Goal: Transaction & Acquisition: Purchase product/service

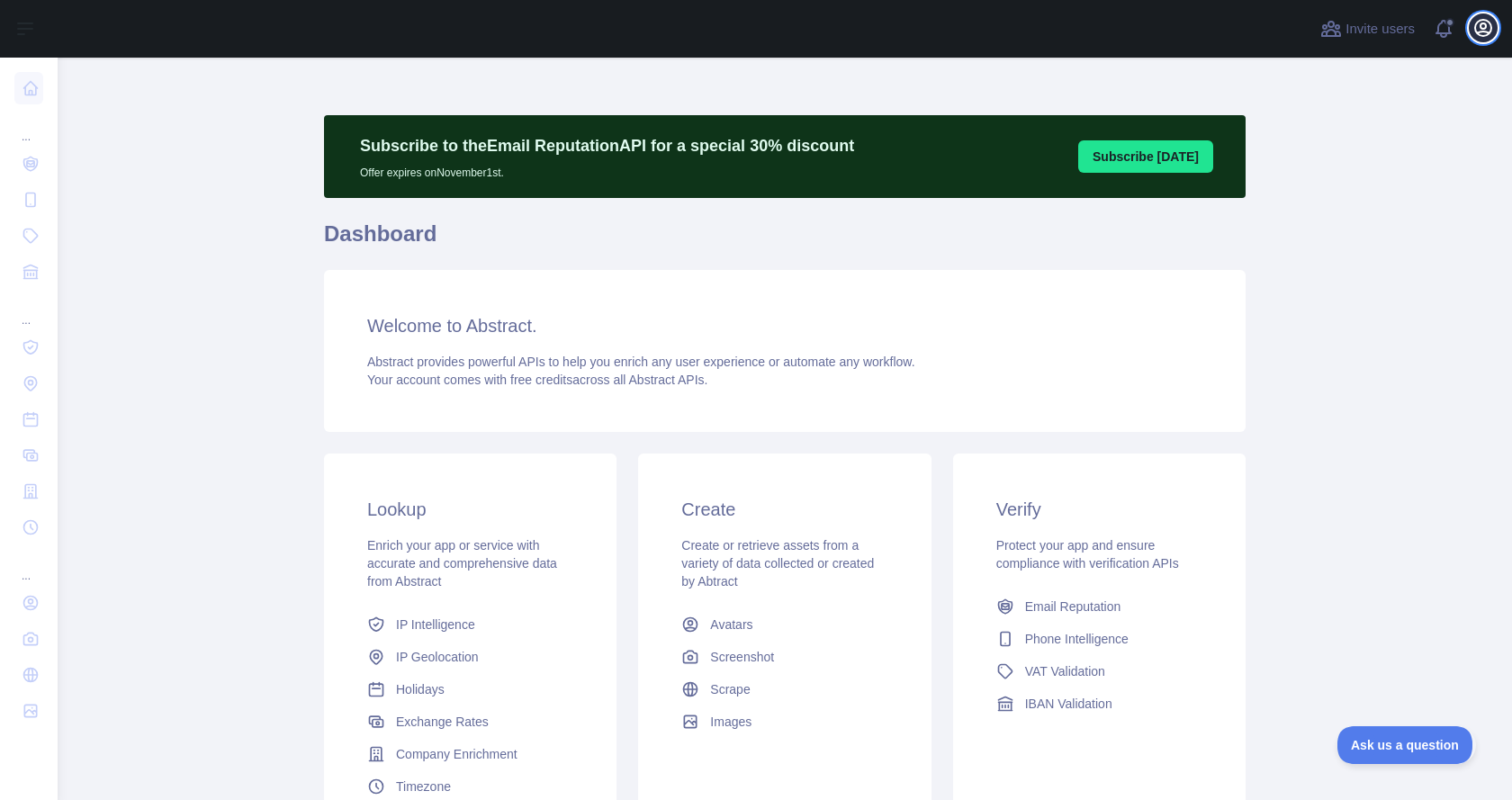
click at [1481, 30] on icon "button" at bounding box center [1483, 28] width 22 height 22
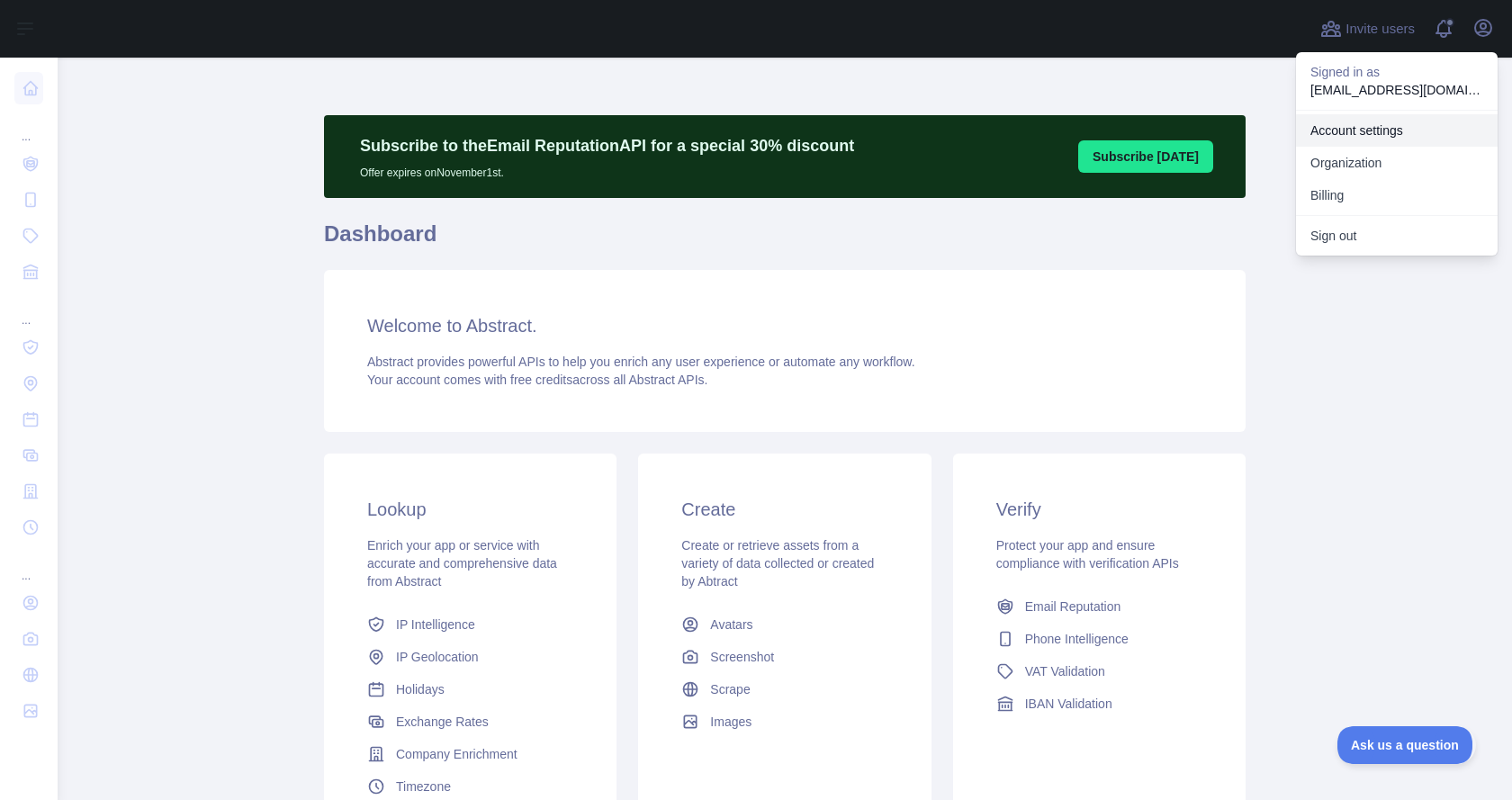
click at [1391, 128] on link "Account settings" at bounding box center [1396, 130] width 202 height 32
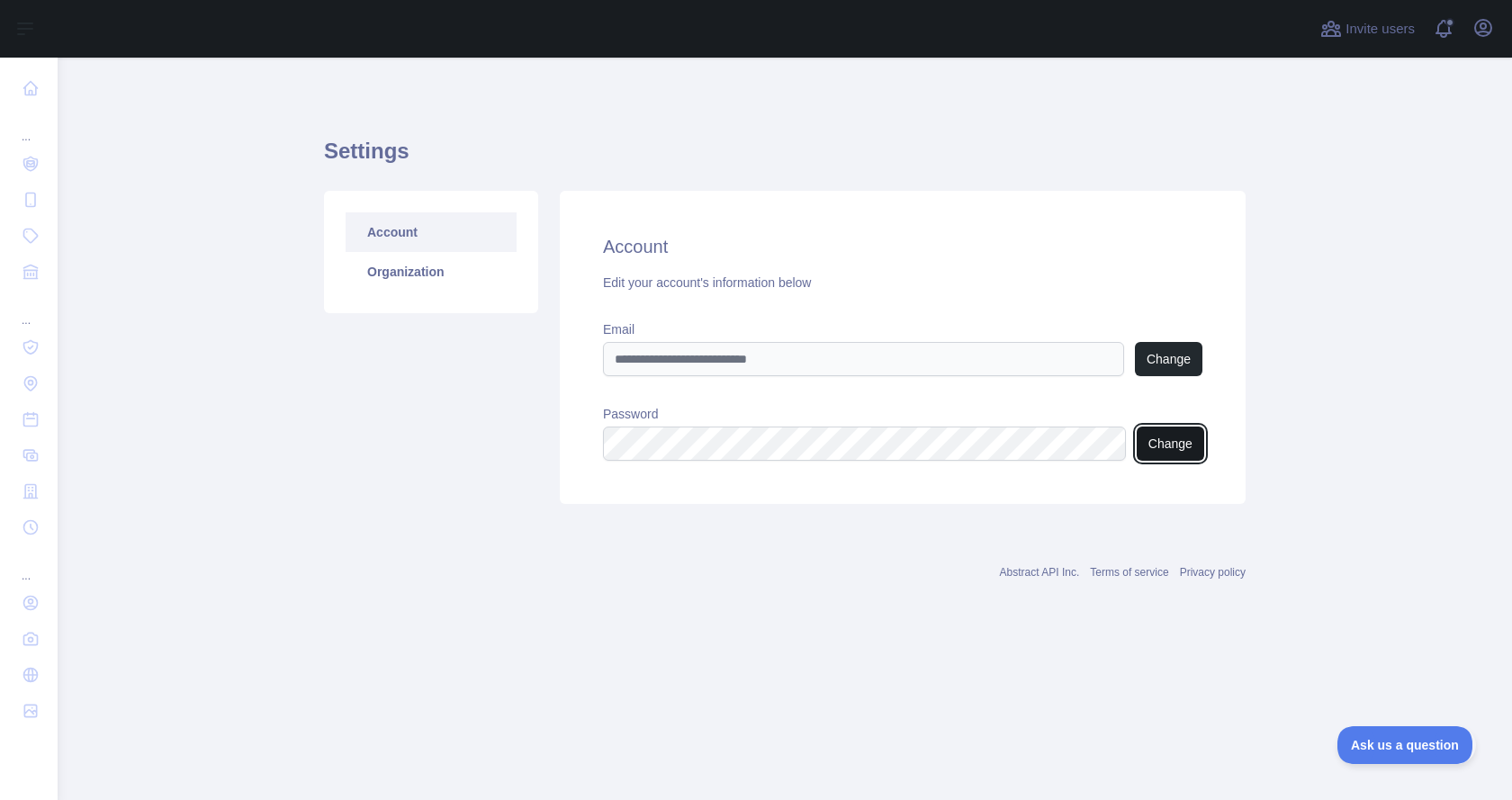
click at [1192, 441] on button "Change" at bounding box center [1170, 443] width 68 height 34
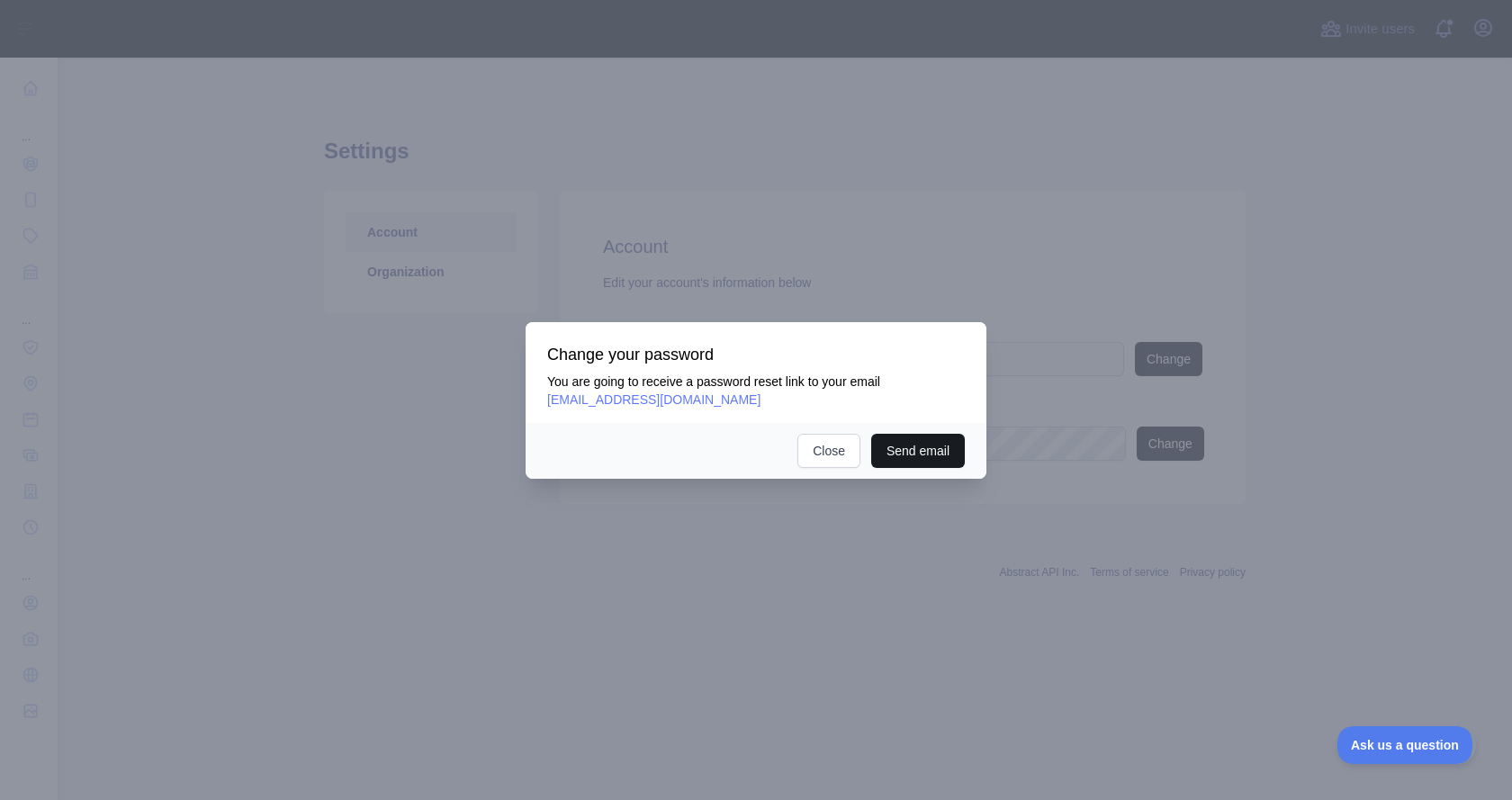
click at [934, 448] on button "Send email" at bounding box center [917, 450] width 93 height 34
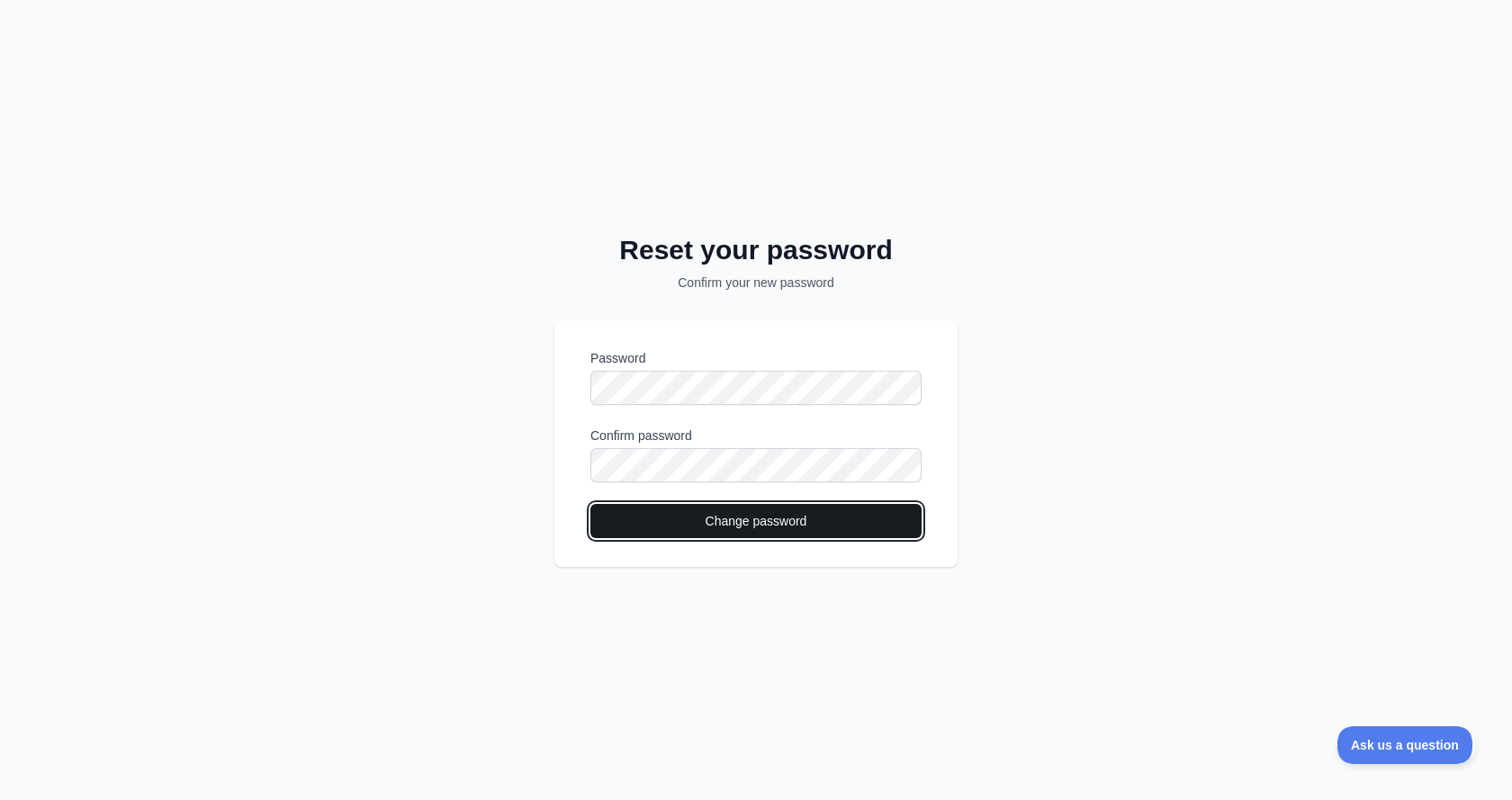
click at [868, 527] on button "Change password" at bounding box center [756, 521] width 331 height 34
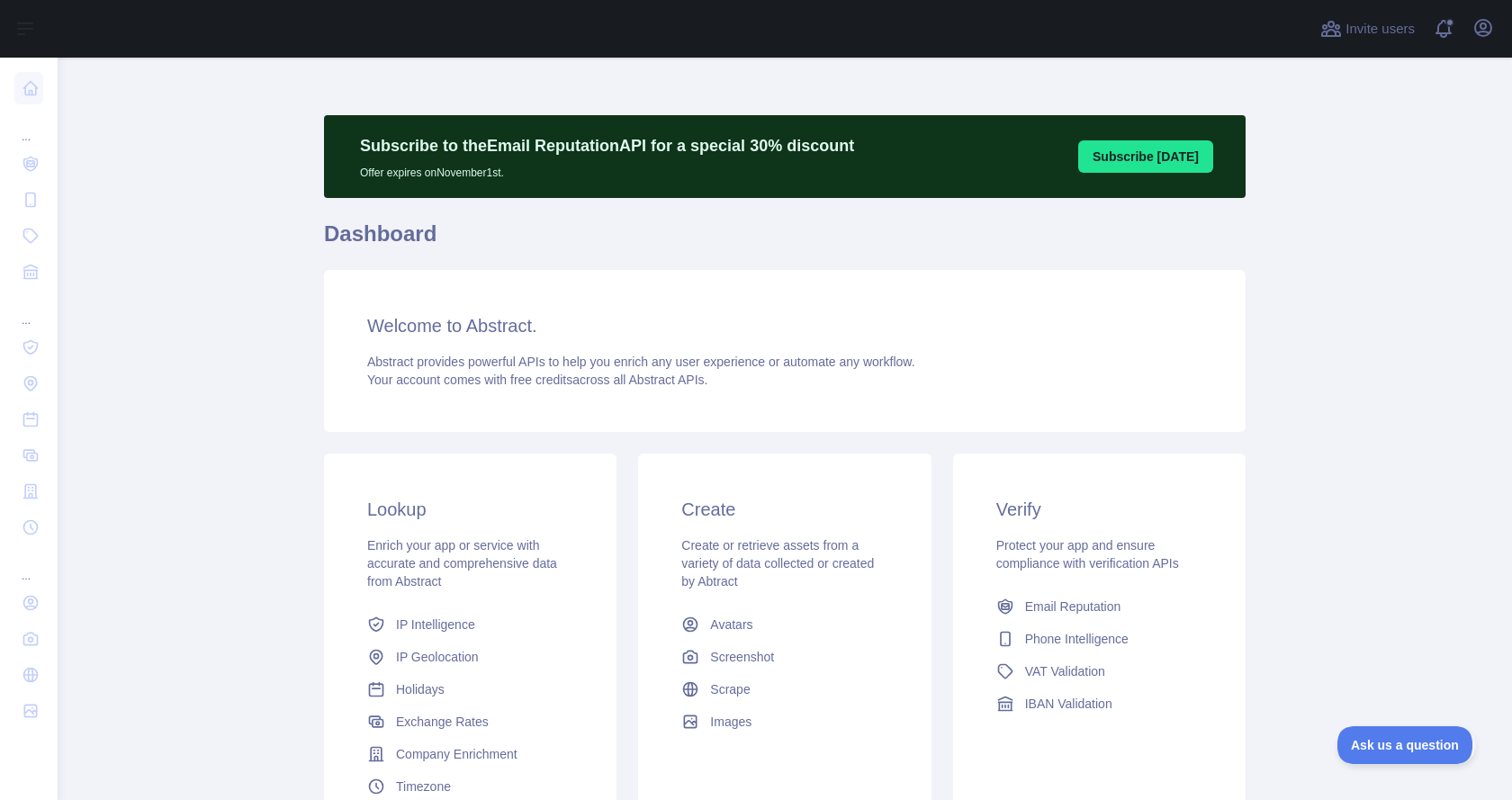
click at [253, 470] on main "Subscribe to the Email Reputation API for a special 30 % discount Offer expires…" at bounding box center [785, 429] width 1454 height 742
click at [1479, 31] on icon "button" at bounding box center [1483, 28] width 16 height 16
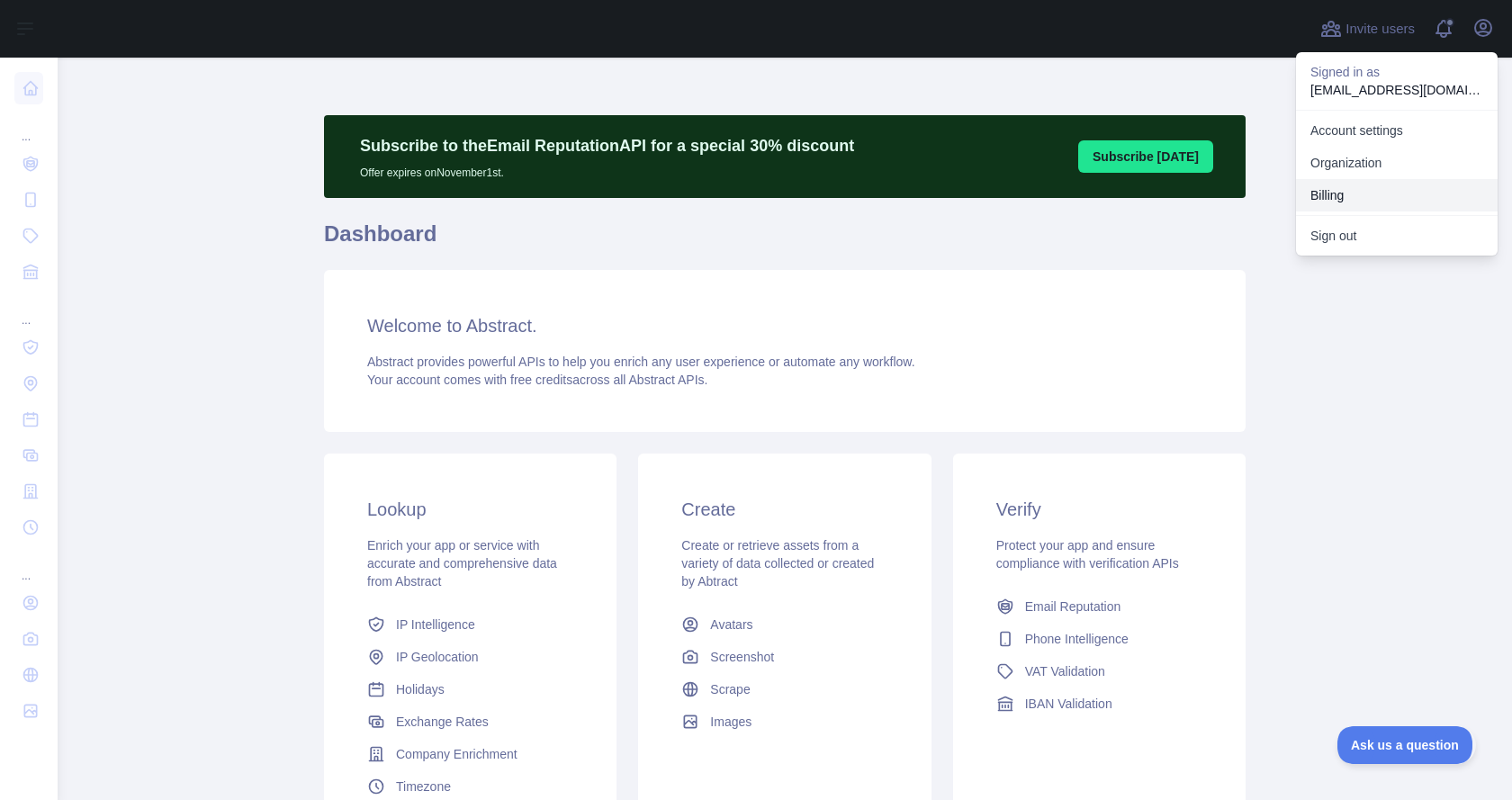
click at [1347, 196] on button "Billing" at bounding box center [1396, 195] width 202 height 32
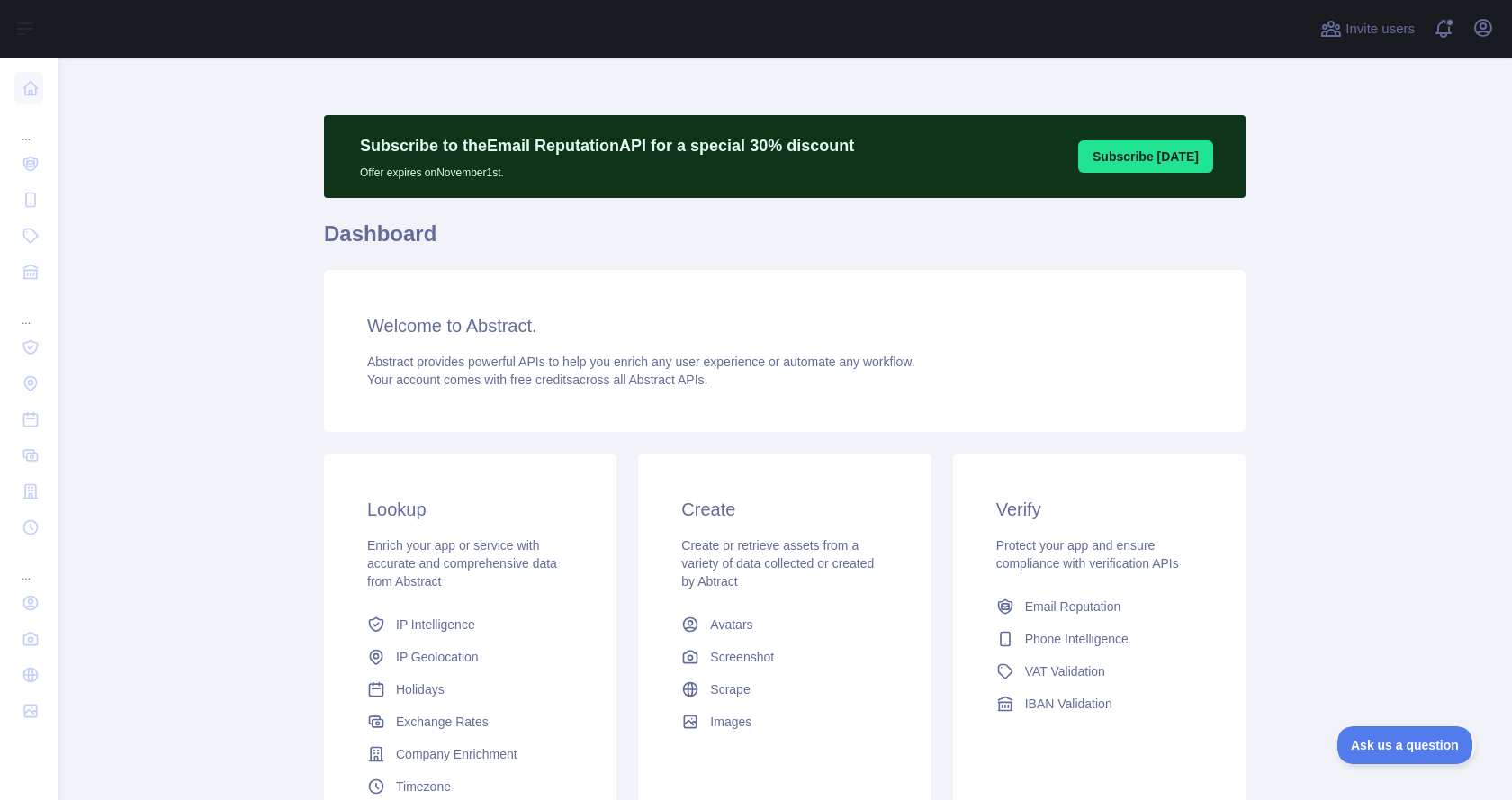
click at [1414, 507] on main "Subscribe to the Email Reputation API for a special 30 % discount Offer expires…" at bounding box center [785, 429] width 1454 height 742
drag, startPoint x: 172, startPoint y: 416, endPoint x: 297, endPoint y: 388, distance: 128.1
click at [173, 417] on main "Subscribe to the Email Reputation API for a special 30 % discount Offer expires…" at bounding box center [785, 429] width 1454 height 742
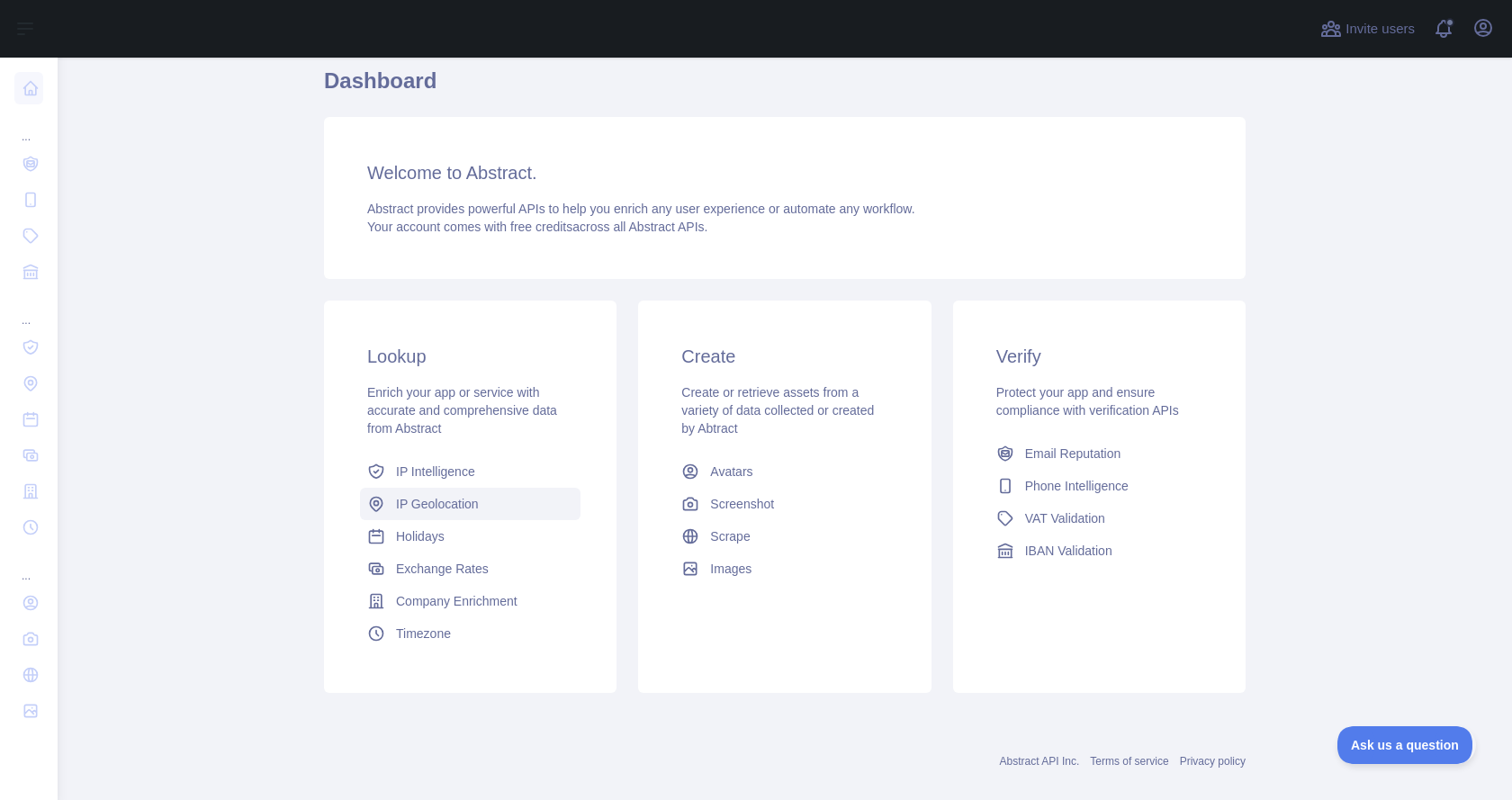
scroll to position [179, 0]
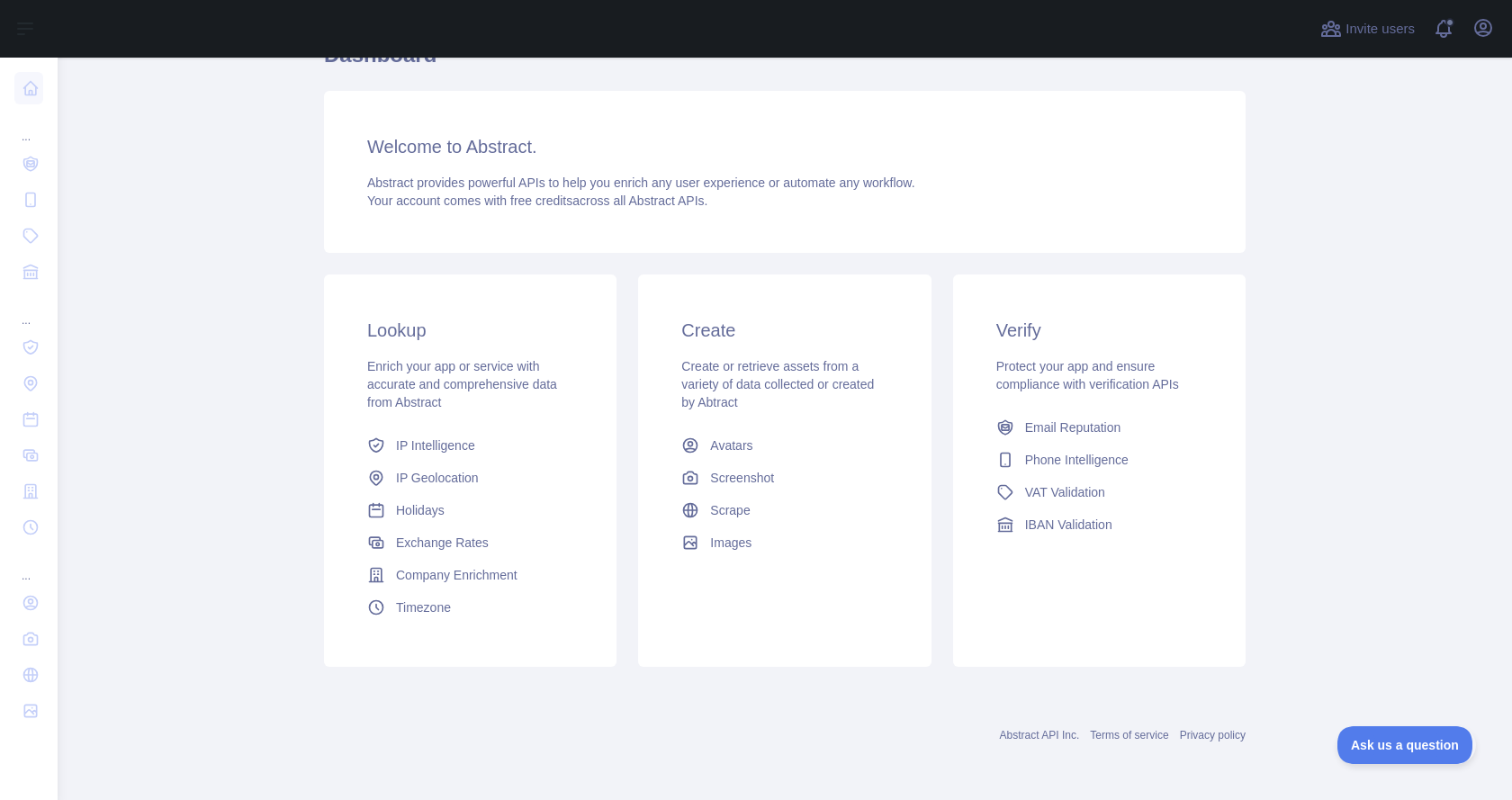
click at [145, 240] on main "Subscribe to the Email Reputation API for a special 30 % discount Offer expires…" at bounding box center [785, 429] width 1454 height 742
click at [1111, 424] on span "Email Reputation" at bounding box center [1074, 428] width 96 height 18
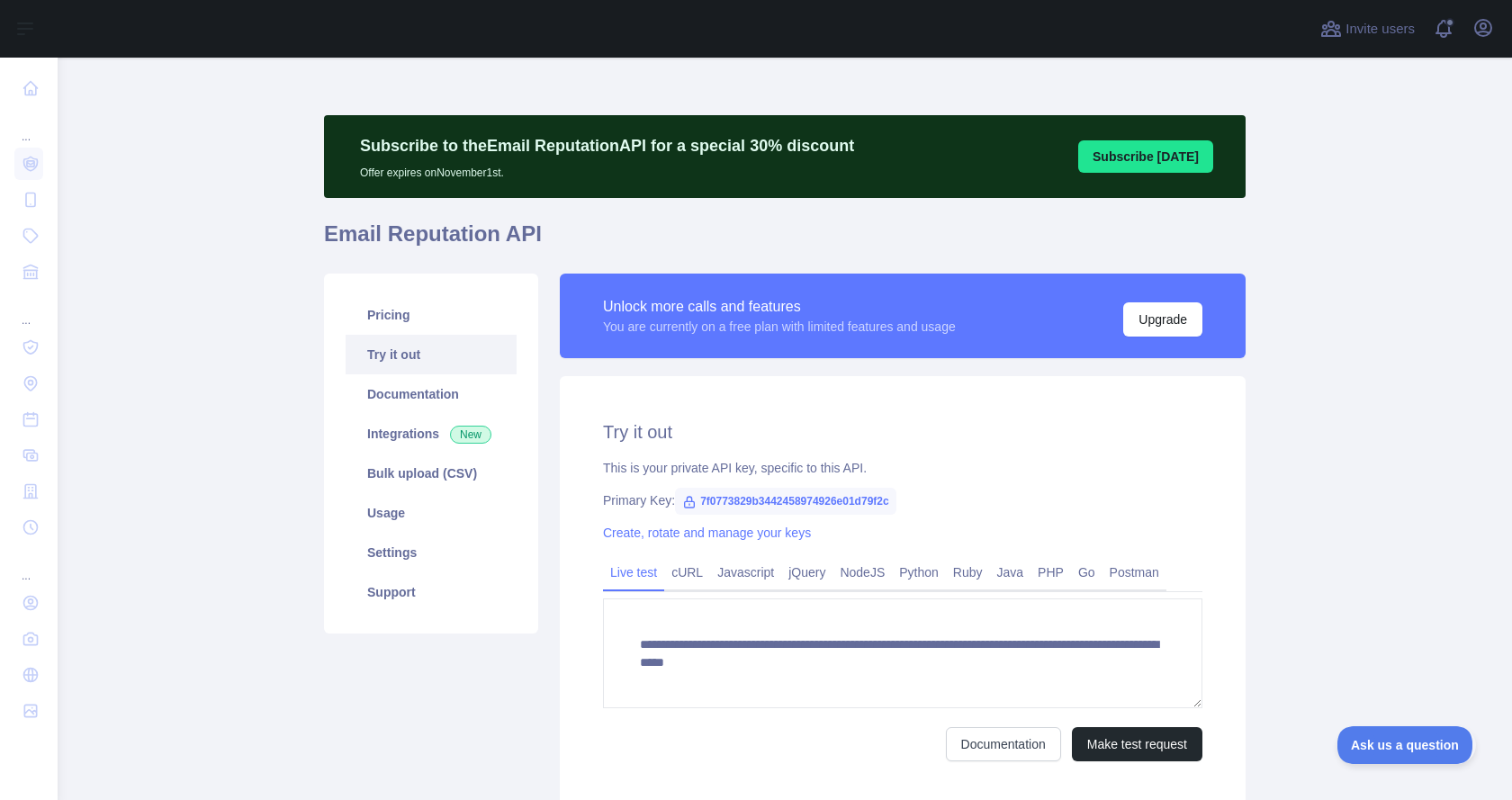
click at [1139, 143] on button "Subscribe [DATE]" at bounding box center [1145, 156] width 135 height 32
click at [1482, 37] on icon "button" at bounding box center [1483, 28] width 22 height 22
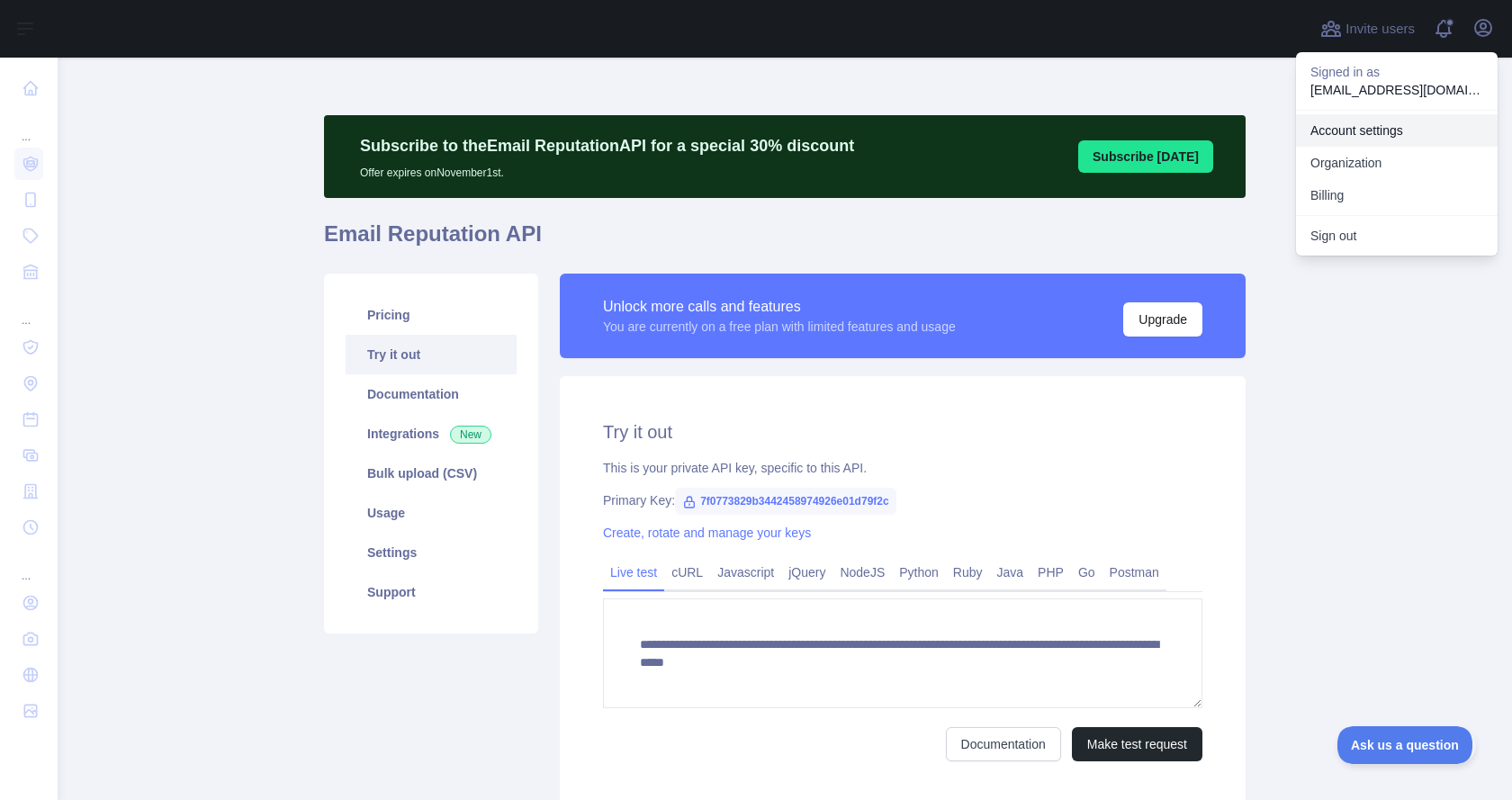
click at [1371, 132] on link "Account settings" at bounding box center [1396, 130] width 202 height 32
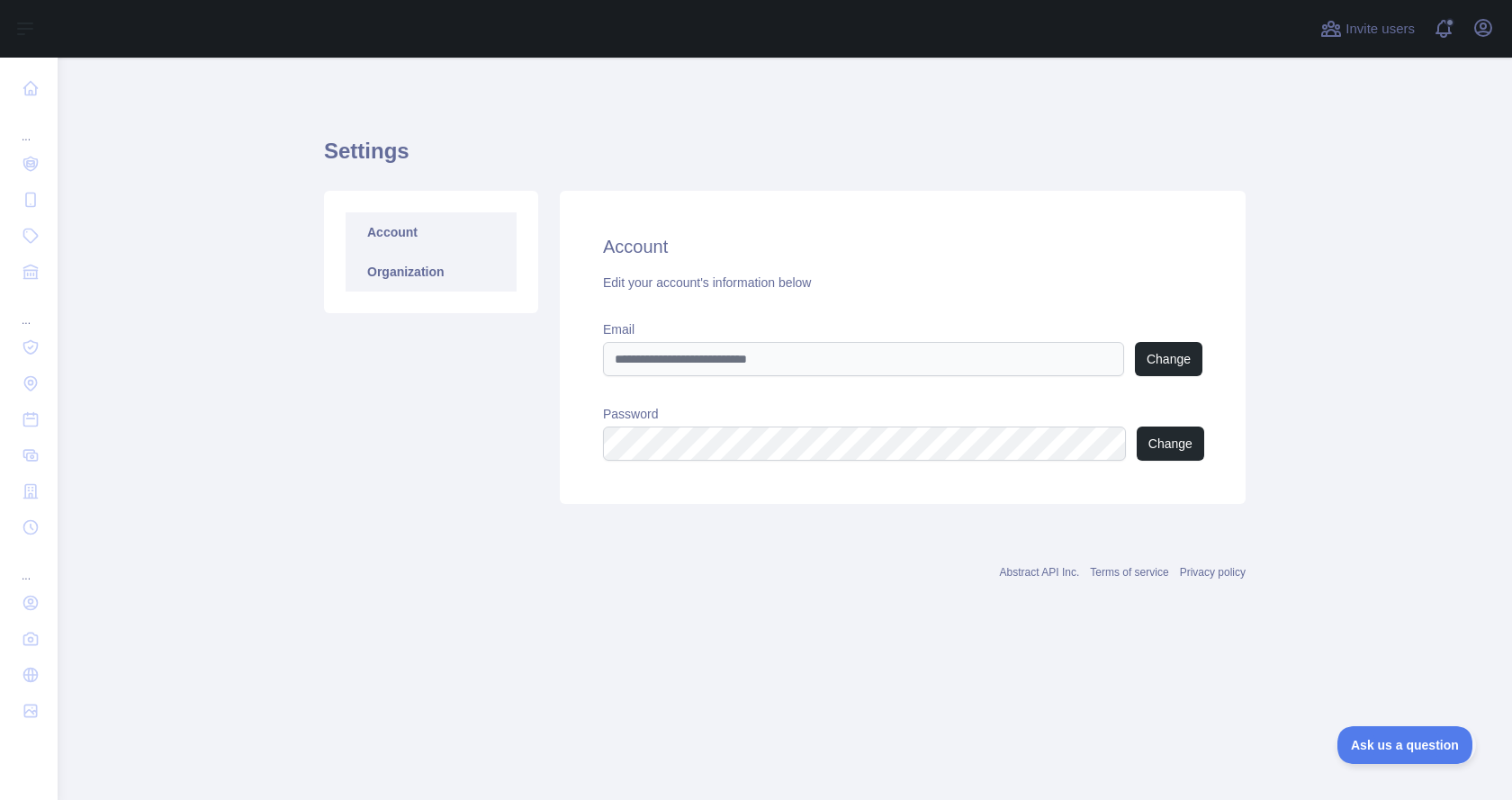
drag, startPoint x: 431, startPoint y: 294, endPoint x: 430, endPoint y: 285, distance: 9.1
click at [431, 295] on div "Account Organization" at bounding box center [432, 252] width 214 height 123
click at [430, 269] on link "Organization" at bounding box center [432, 271] width 171 height 39
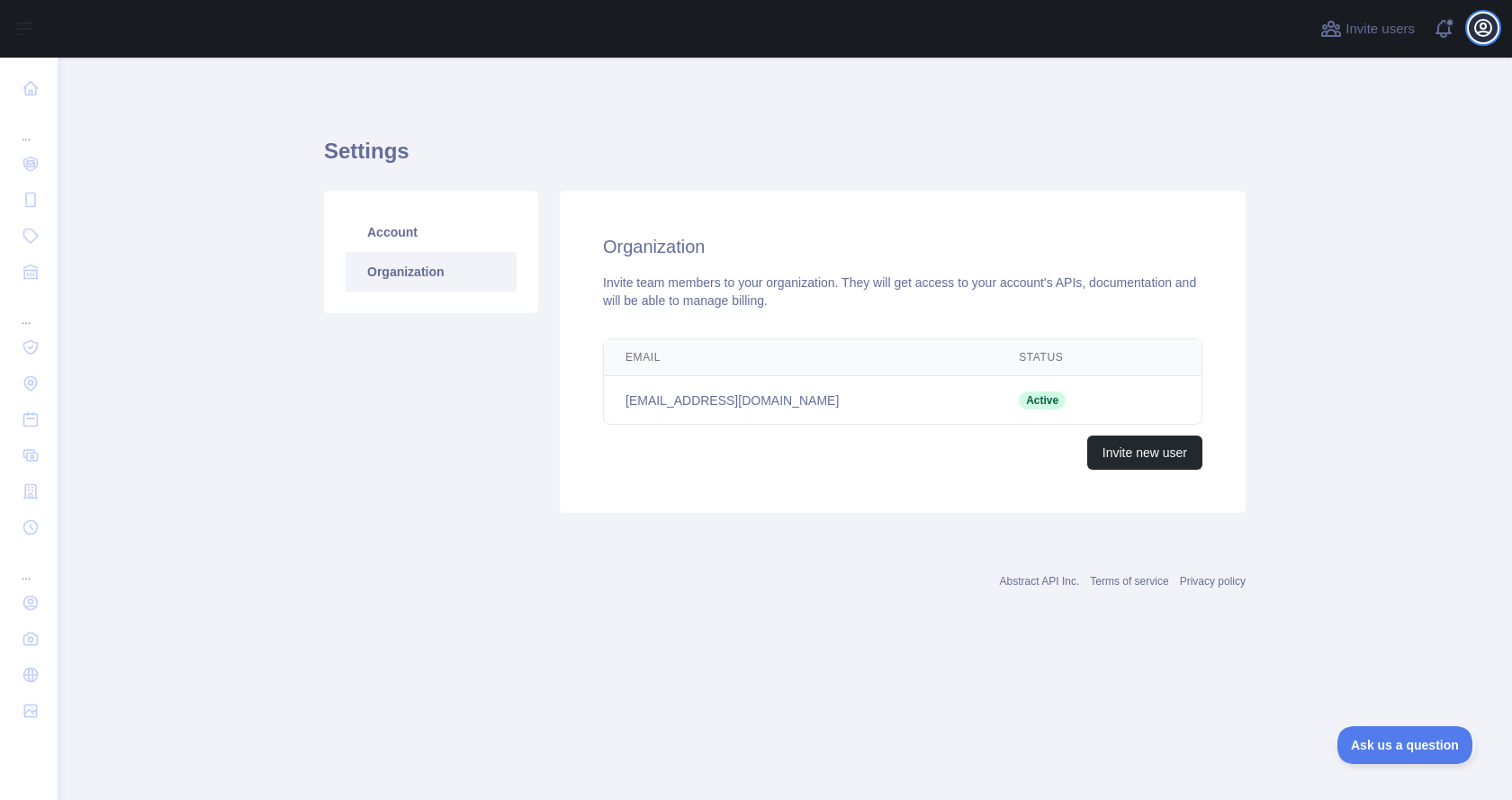
click at [1484, 27] on icon "button" at bounding box center [1483, 28] width 22 height 22
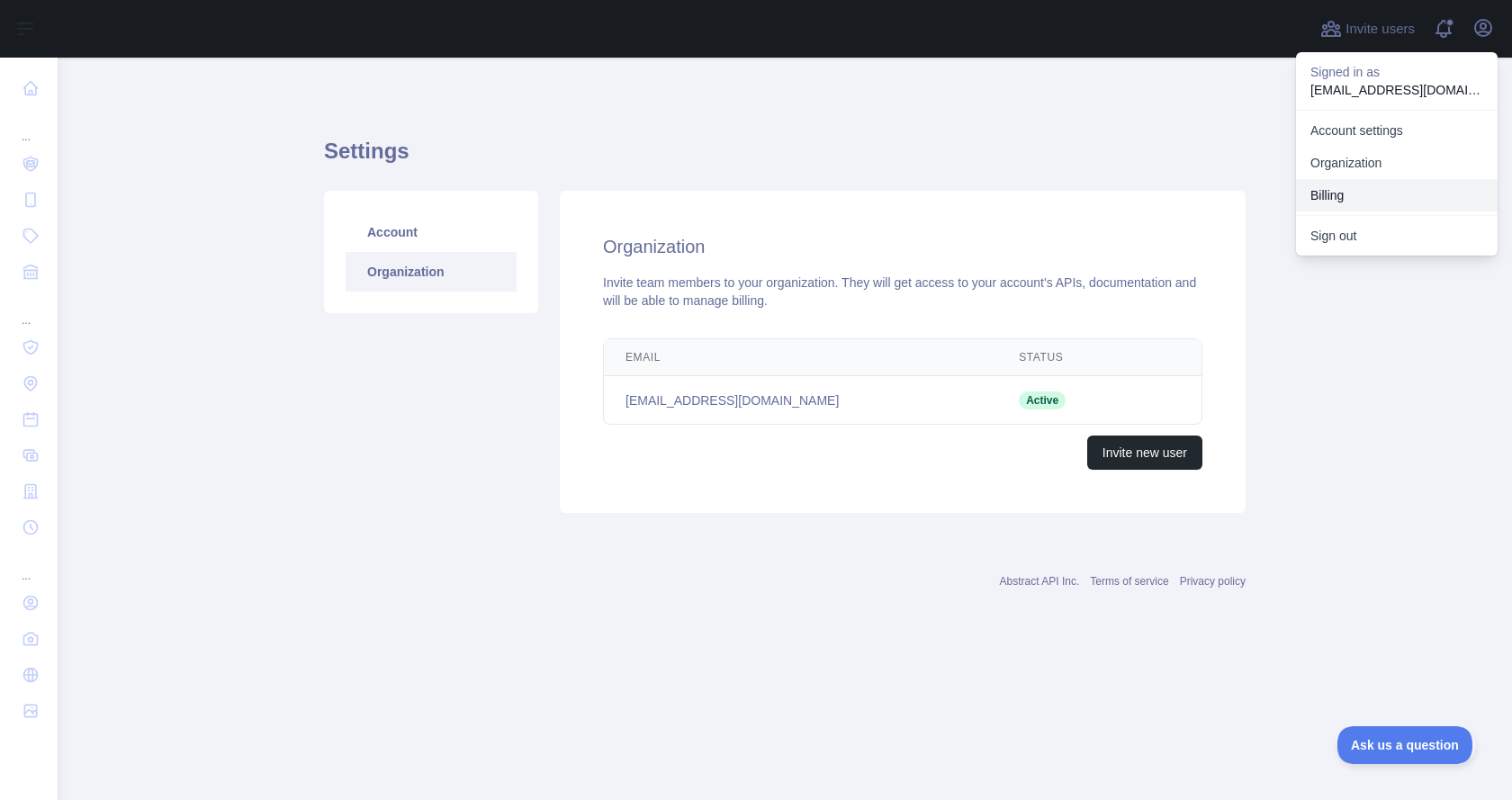
click at [1357, 189] on button "Billing" at bounding box center [1396, 195] width 202 height 32
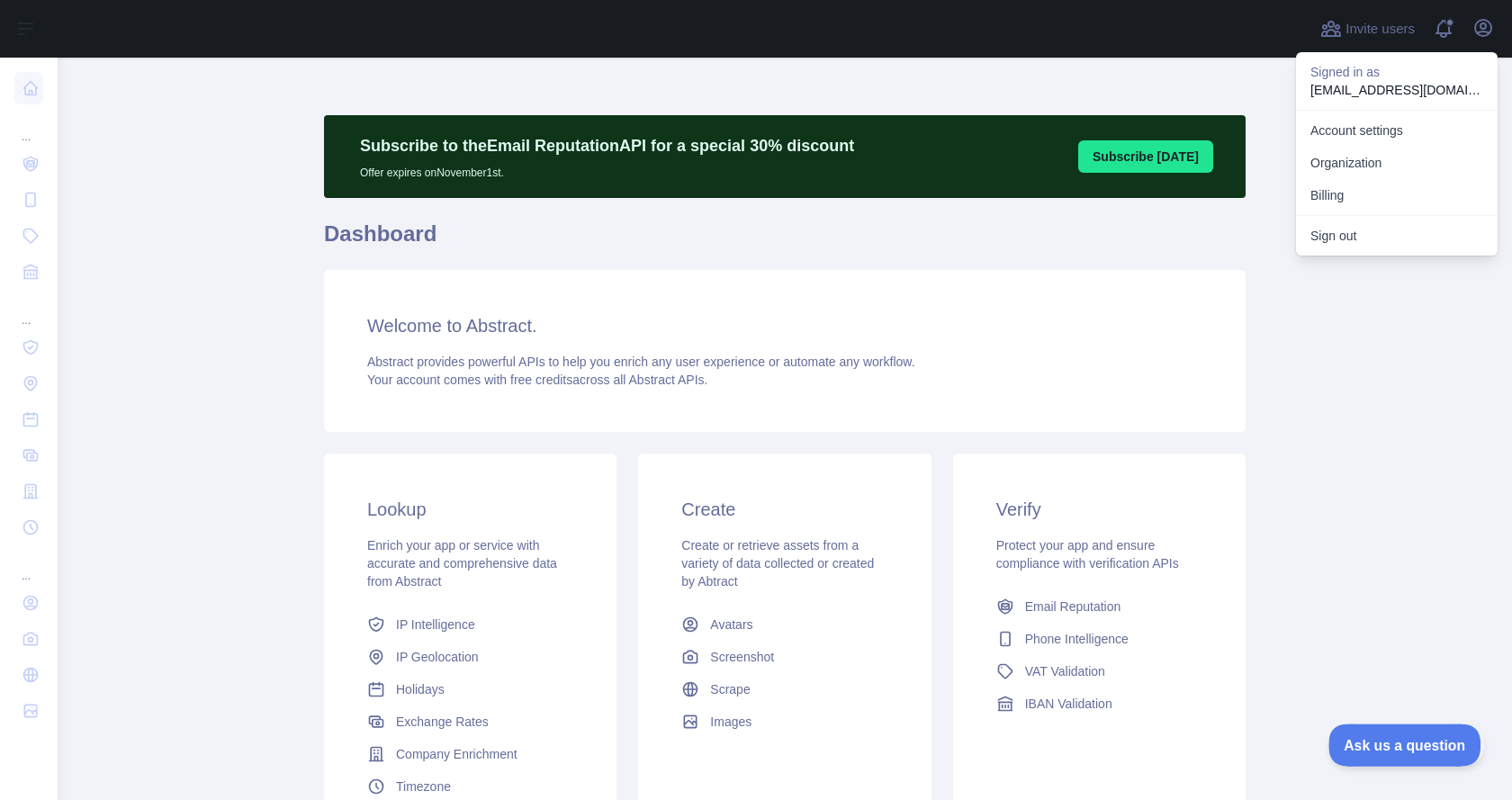
click at [1409, 734] on button "Ask us a question" at bounding box center [1395, 742] width 135 height 37
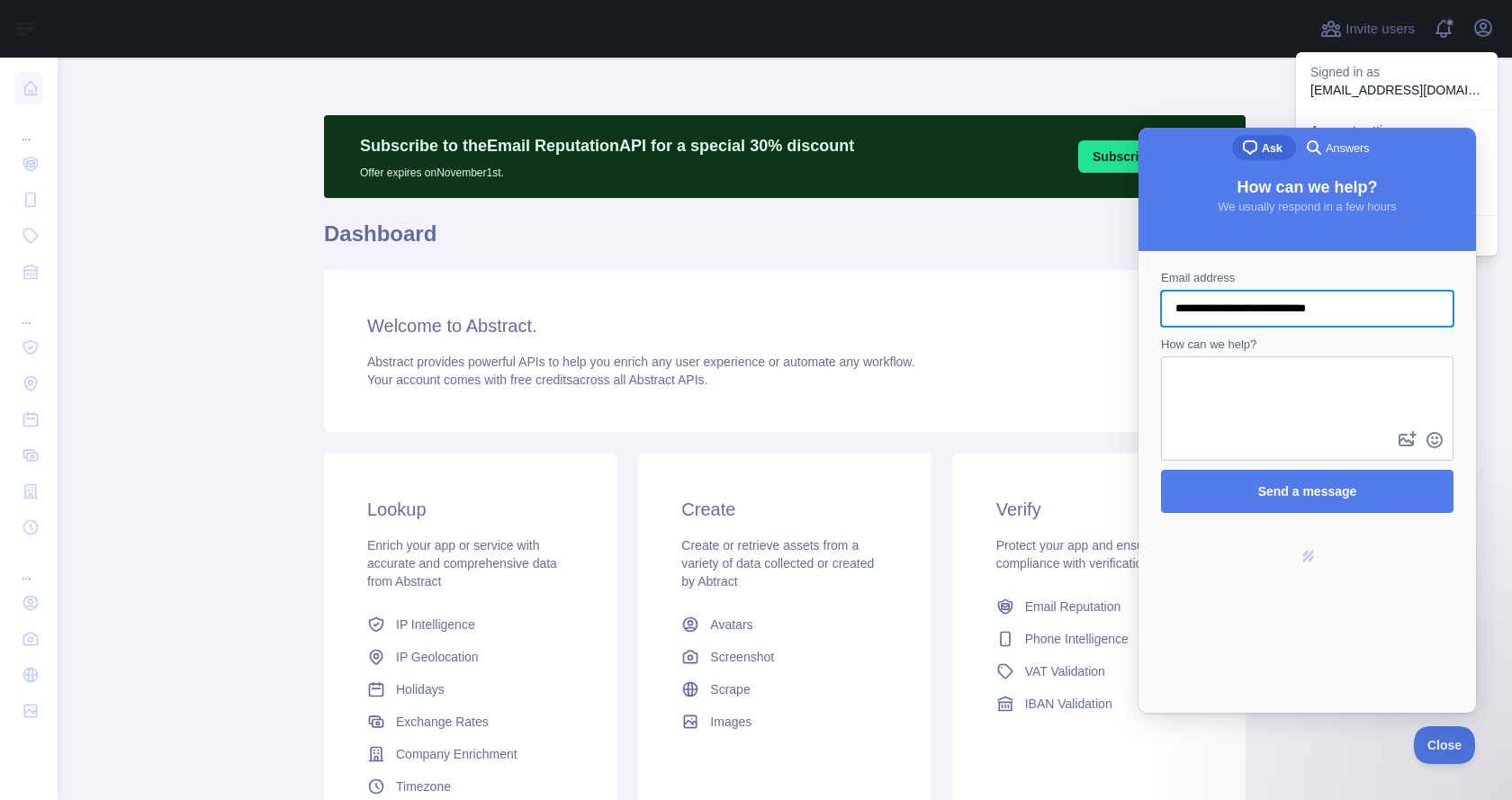
type input "**********"
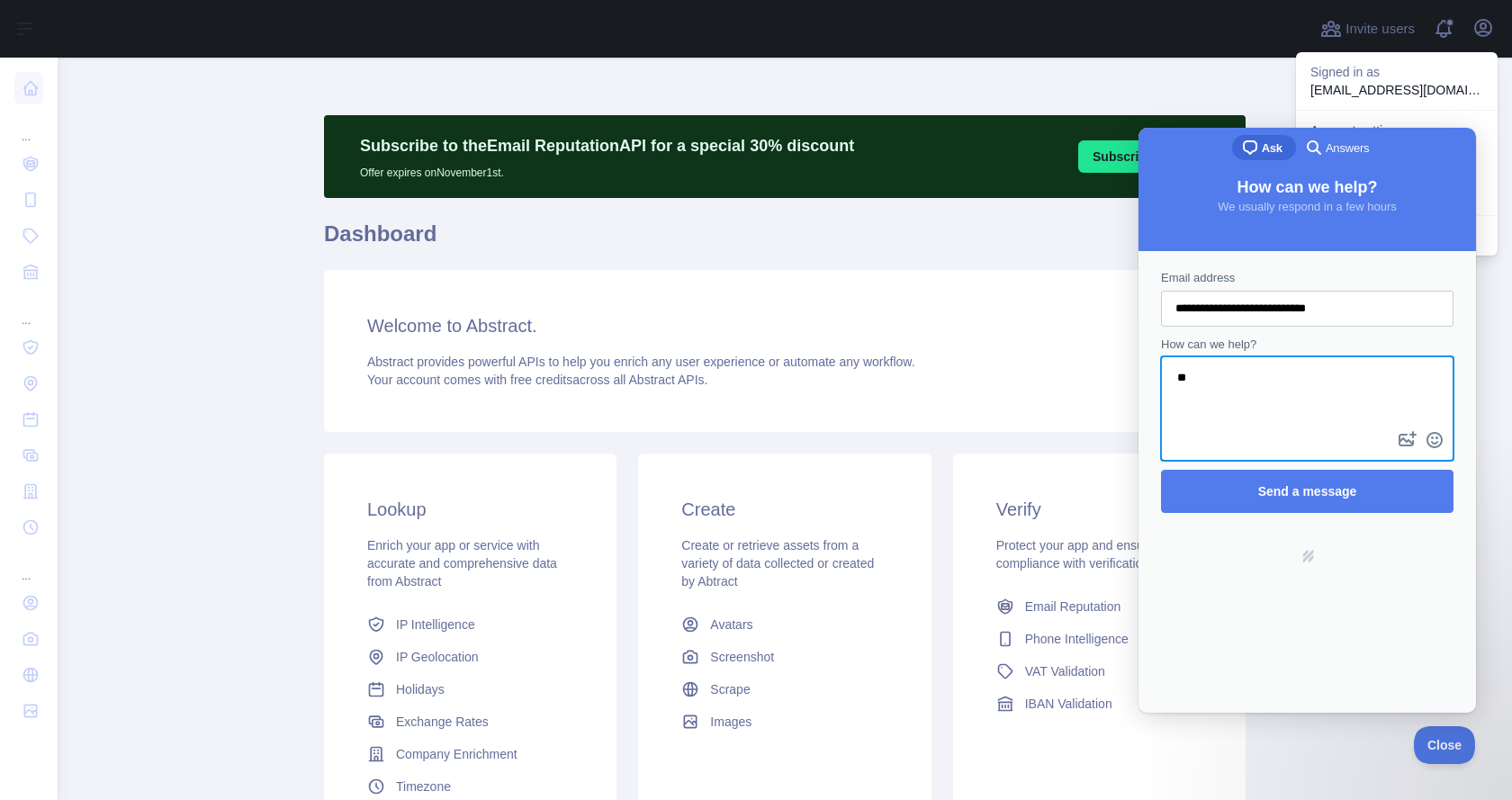
type textarea "*"
type textarea "**********"
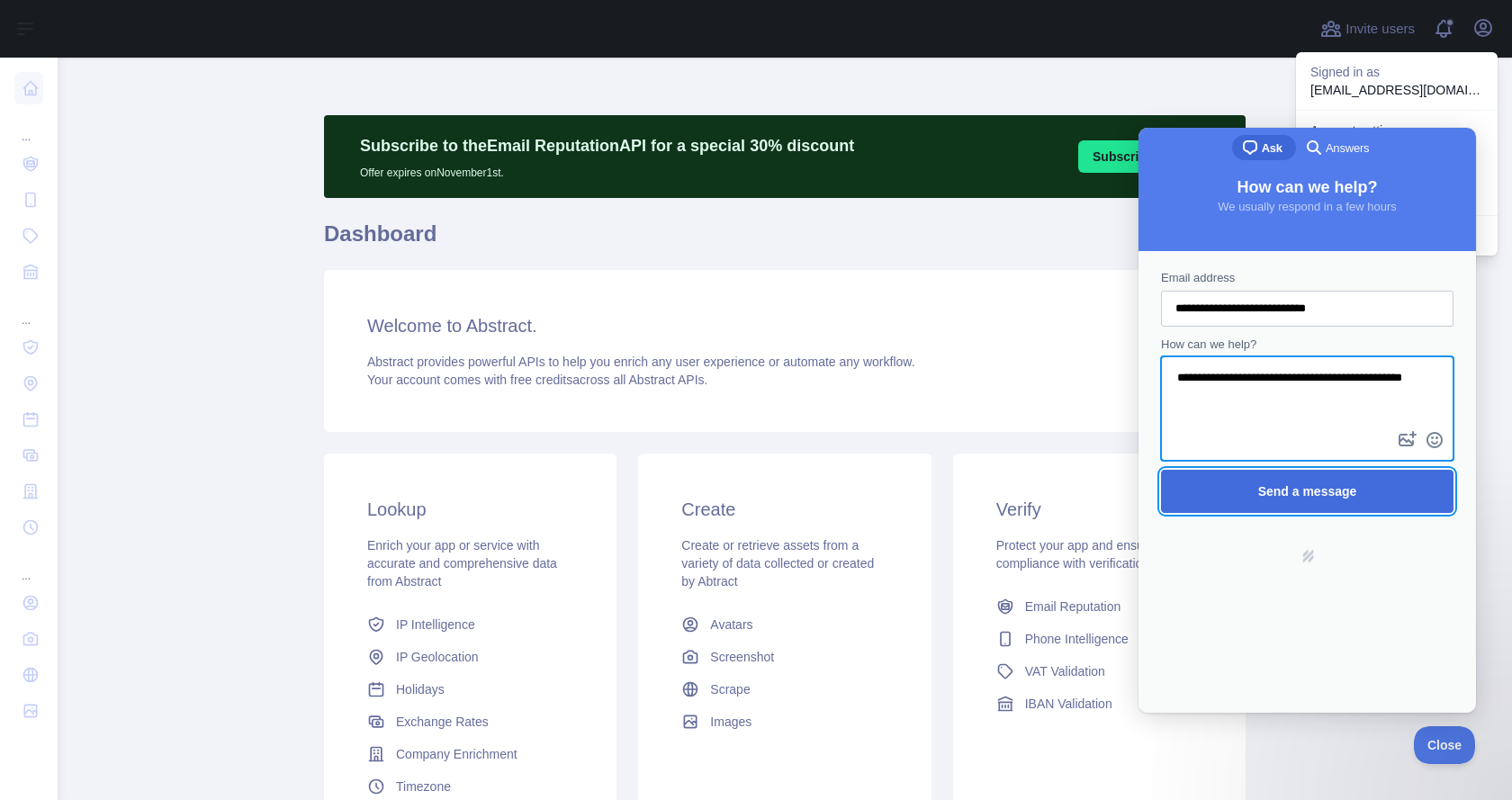
click at [1257, 500] on span "Send a message" at bounding box center [1307, 491] width 253 height 41
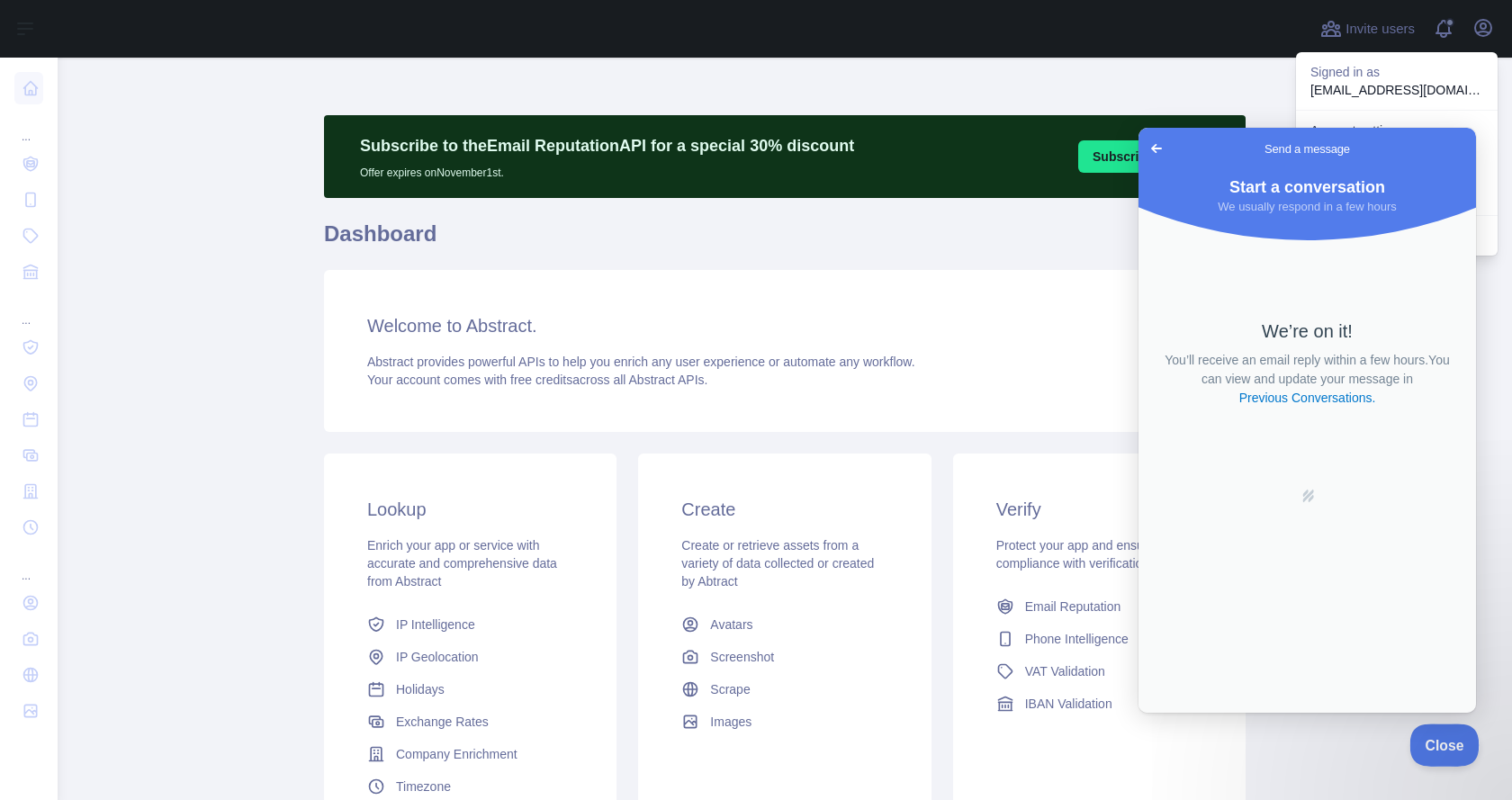
click at [1449, 750] on button "Close" at bounding box center [1440, 742] width 61 height 37
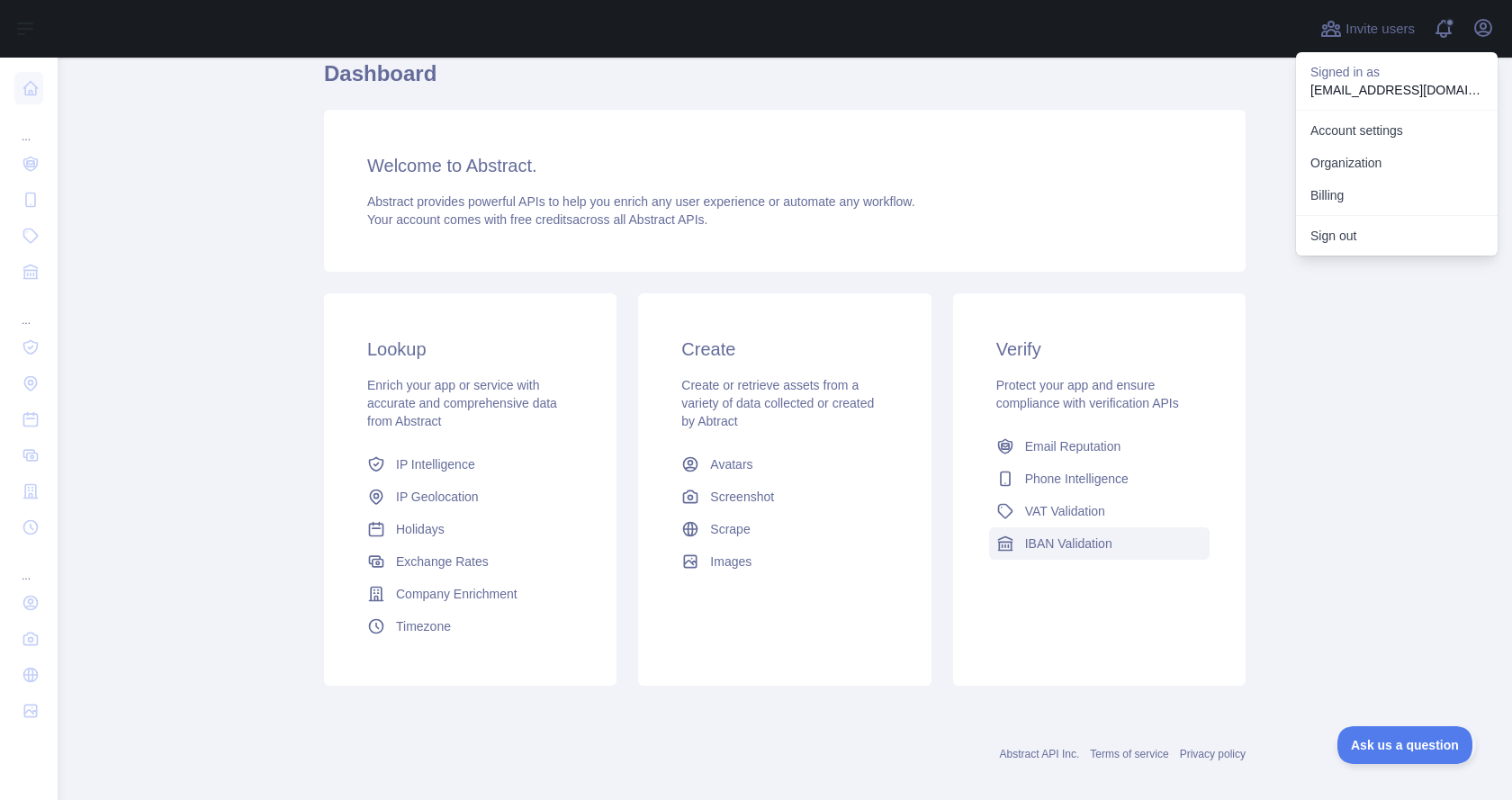
scroll to position [179, 0]
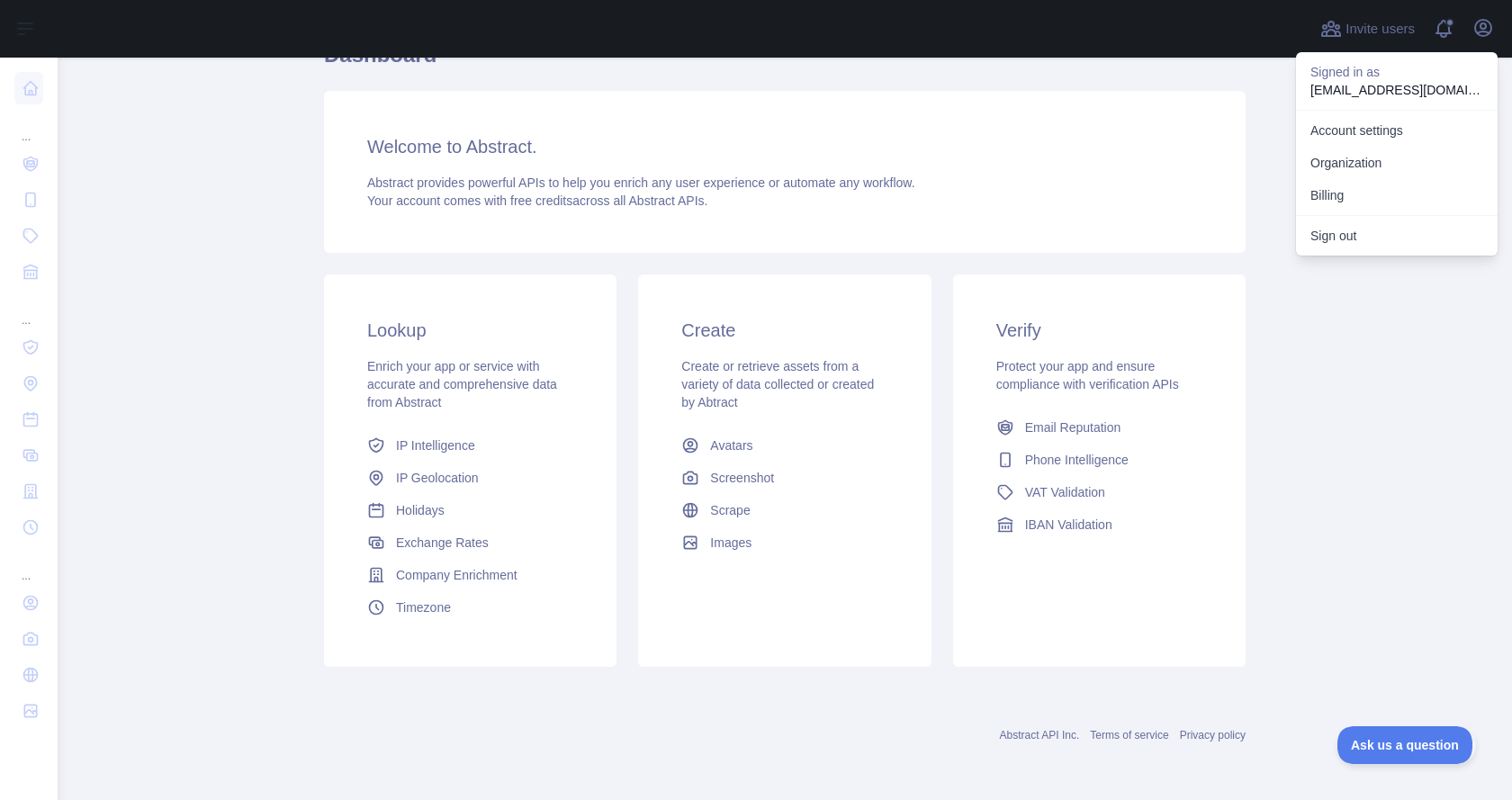
click at [1340, 612] on main "Subscribe to the Email Reputation API for a special 30 % discount Offer expires…" at bounding box center [785, 429] width 1454 height 742
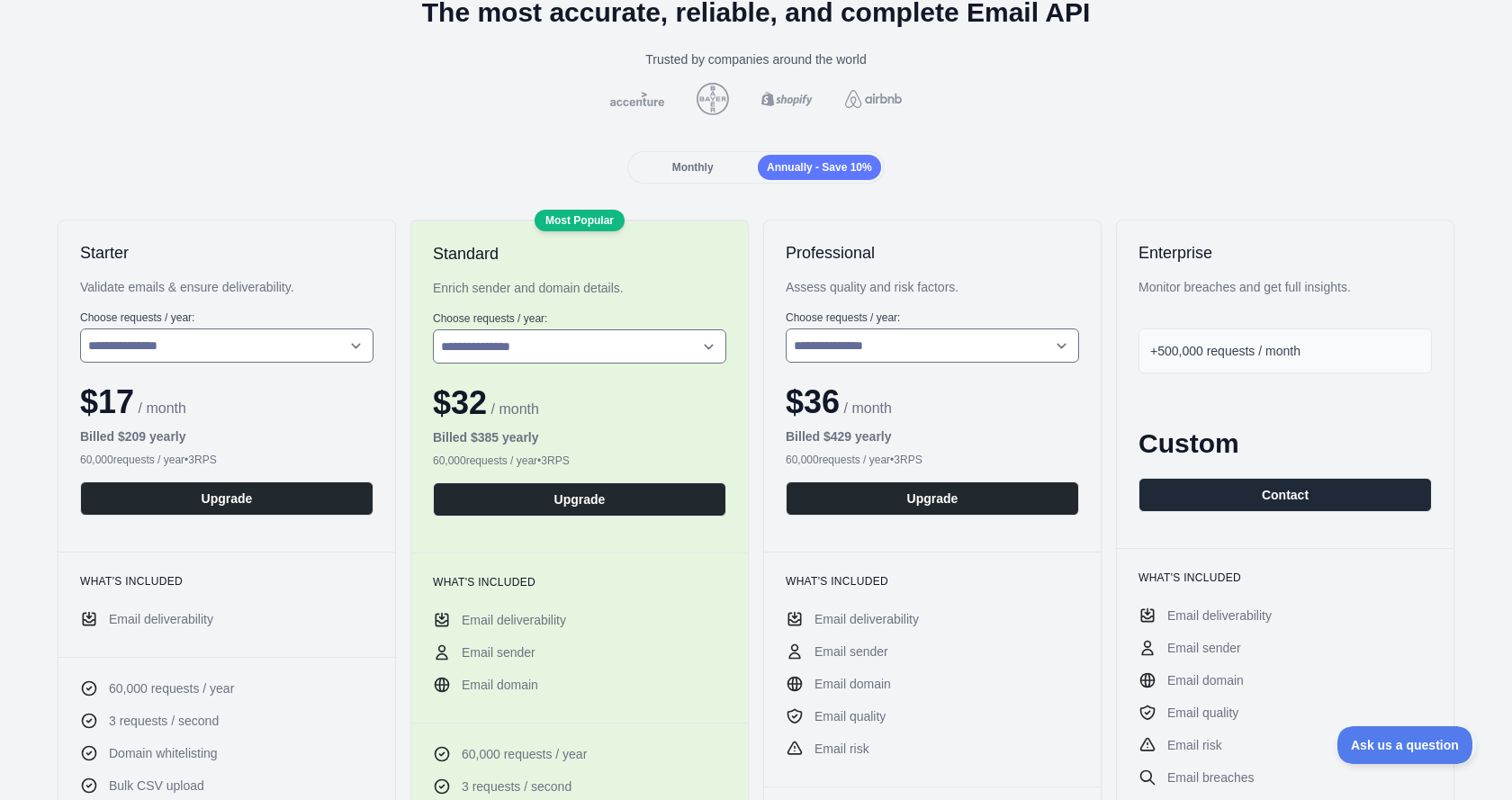
scroll to position [227, 0]
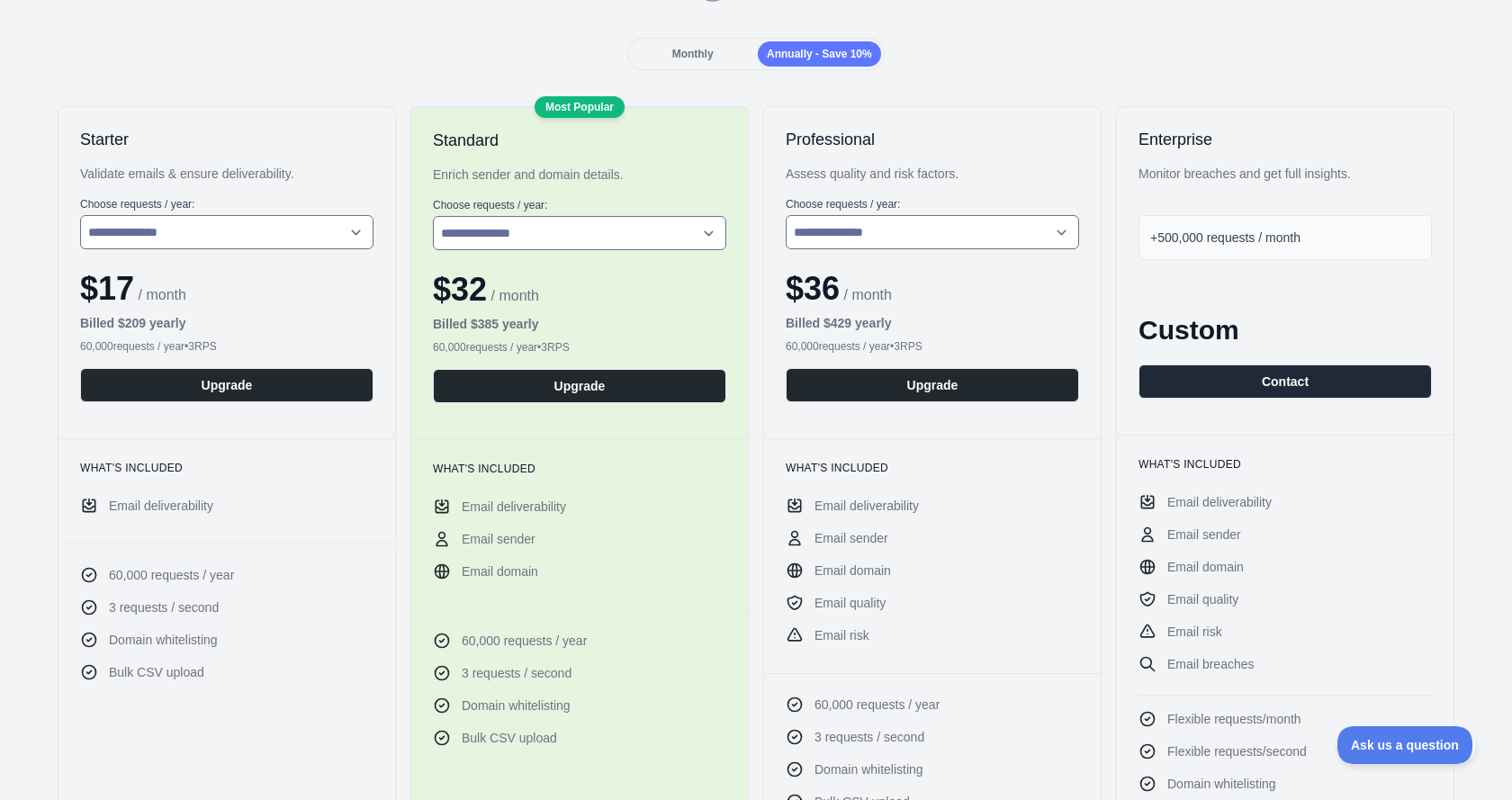
click at [26, 376] on div "**********" at bounding box center [756, 576] width 1483 height 941
click at [300, 389] on button "Upgrade" at bounding box center [226, 384] width 293 height 34
